Goal: Information Seeking & Learning: Learn about a topic

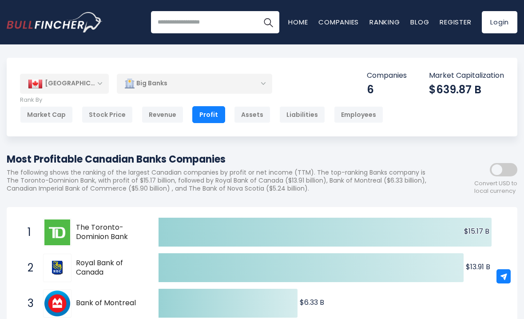
click at [98, 116] on div "Stock Price" at bounding box center [107, 114] width 51 height 17
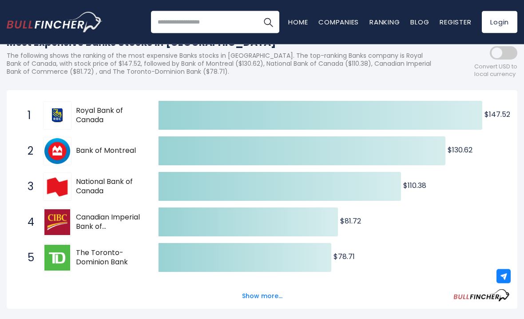
scroll to position [105, 0]
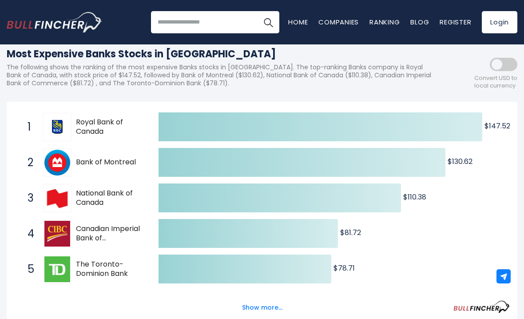
click at [274, 311] on button "Show more..." at bounding box center [262, 307] width 51 height 15
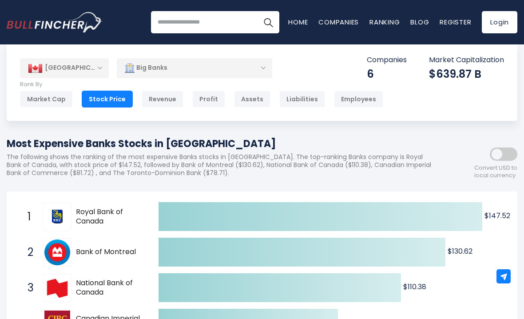
scroll to position [15, 0]
click at [161, 102] on div "Revenue" at bounding box center [163, 99] width 42 height 17
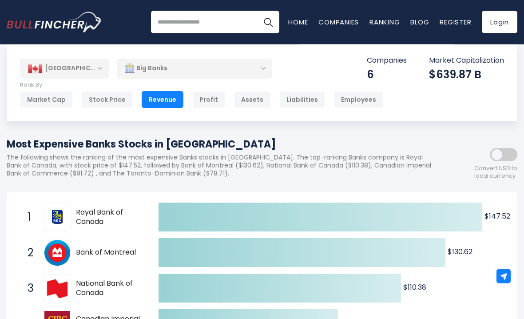
scroll to position [15, 0]
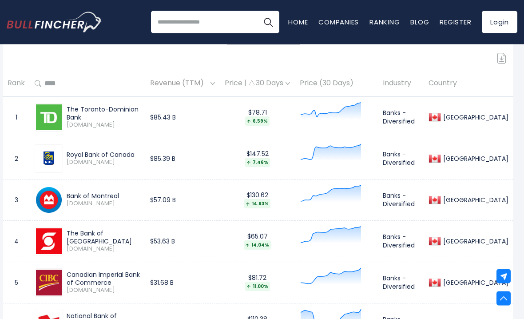
scroll to position [397, 4]
